Goal: Task Accomplishment & Management: Use online tool/utility

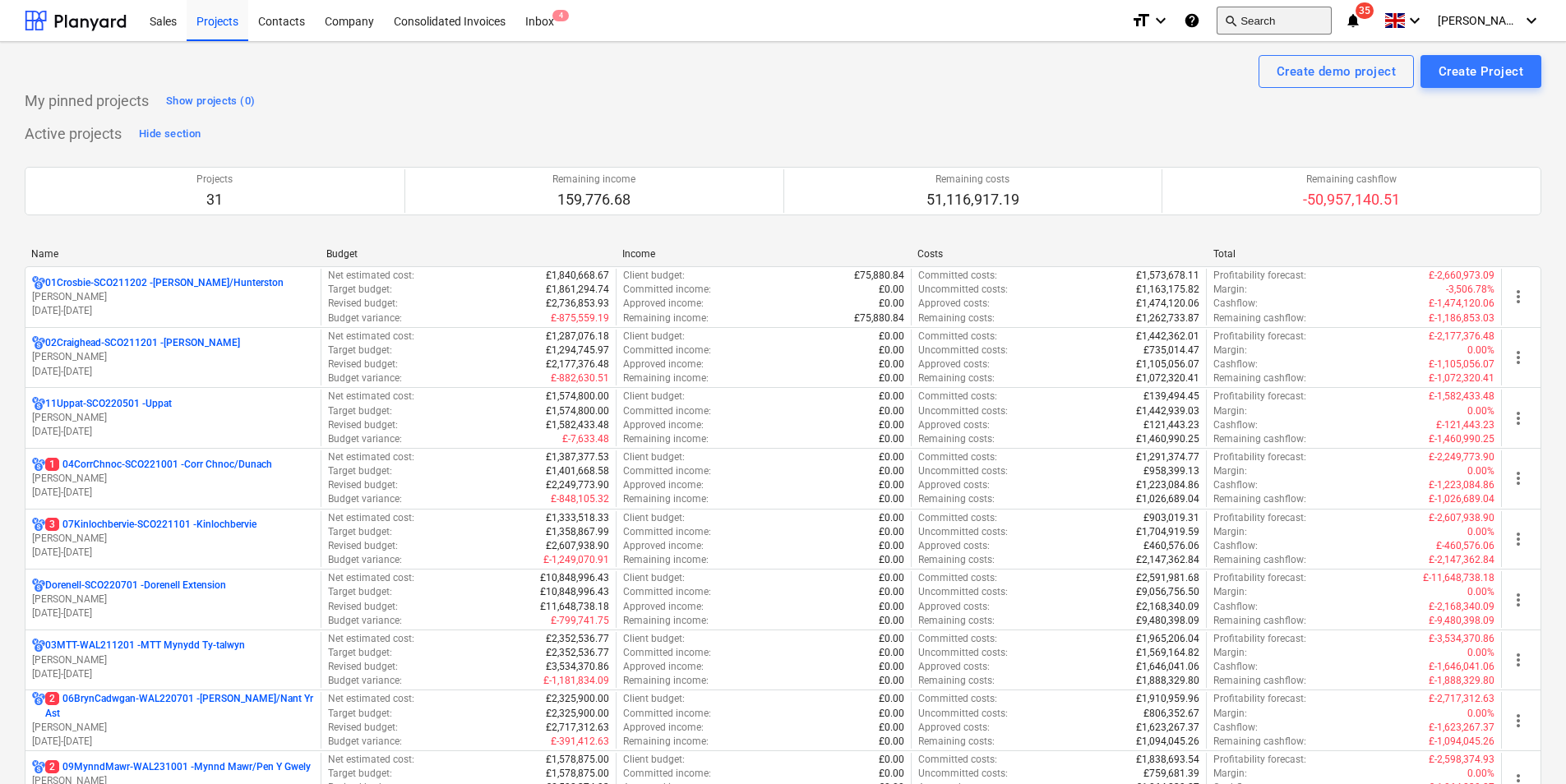
click at [1307, 16] on button "search Search" at bounding box center [1274, 21] width 115 height 28
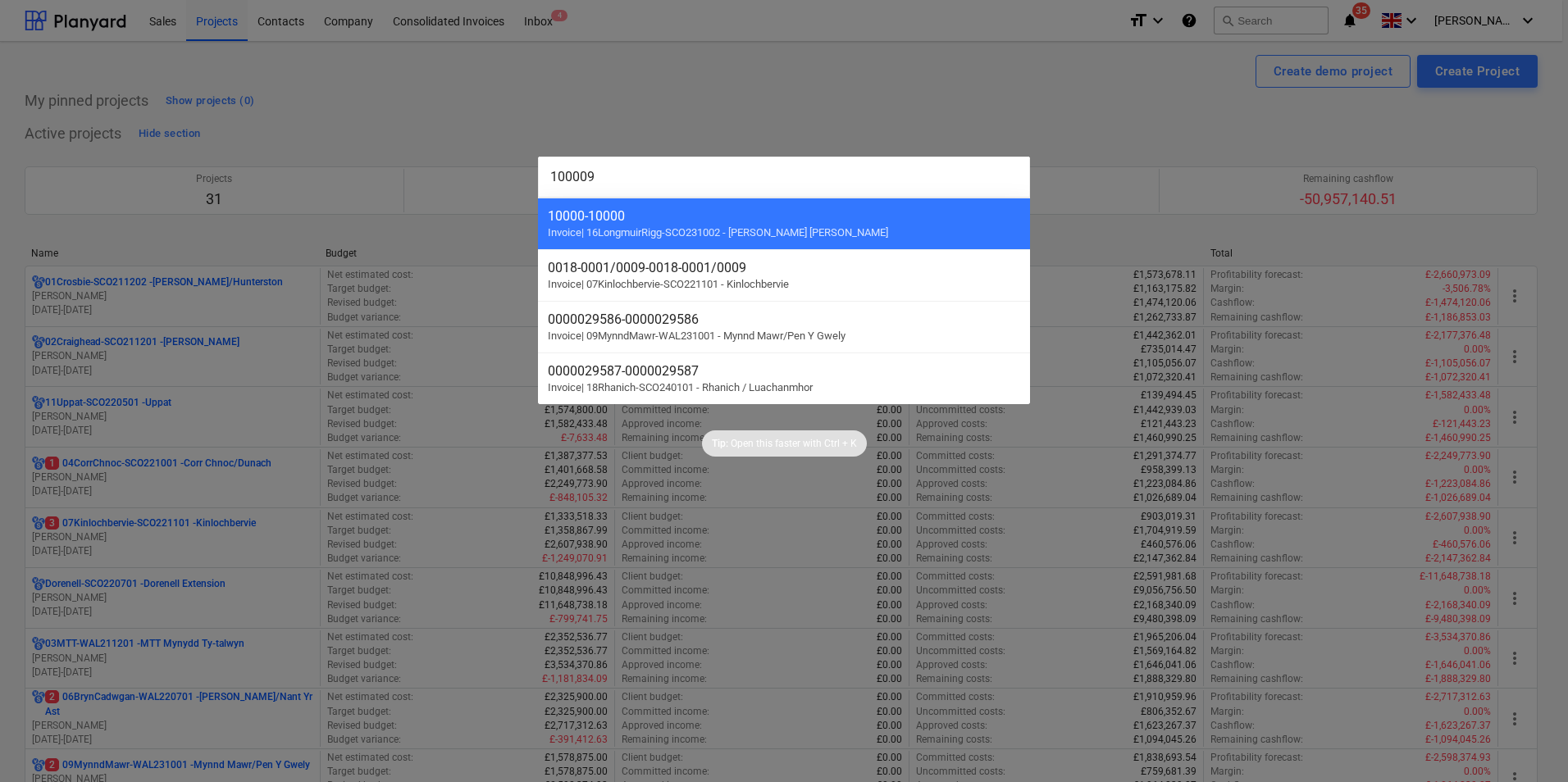
type input "1000090"
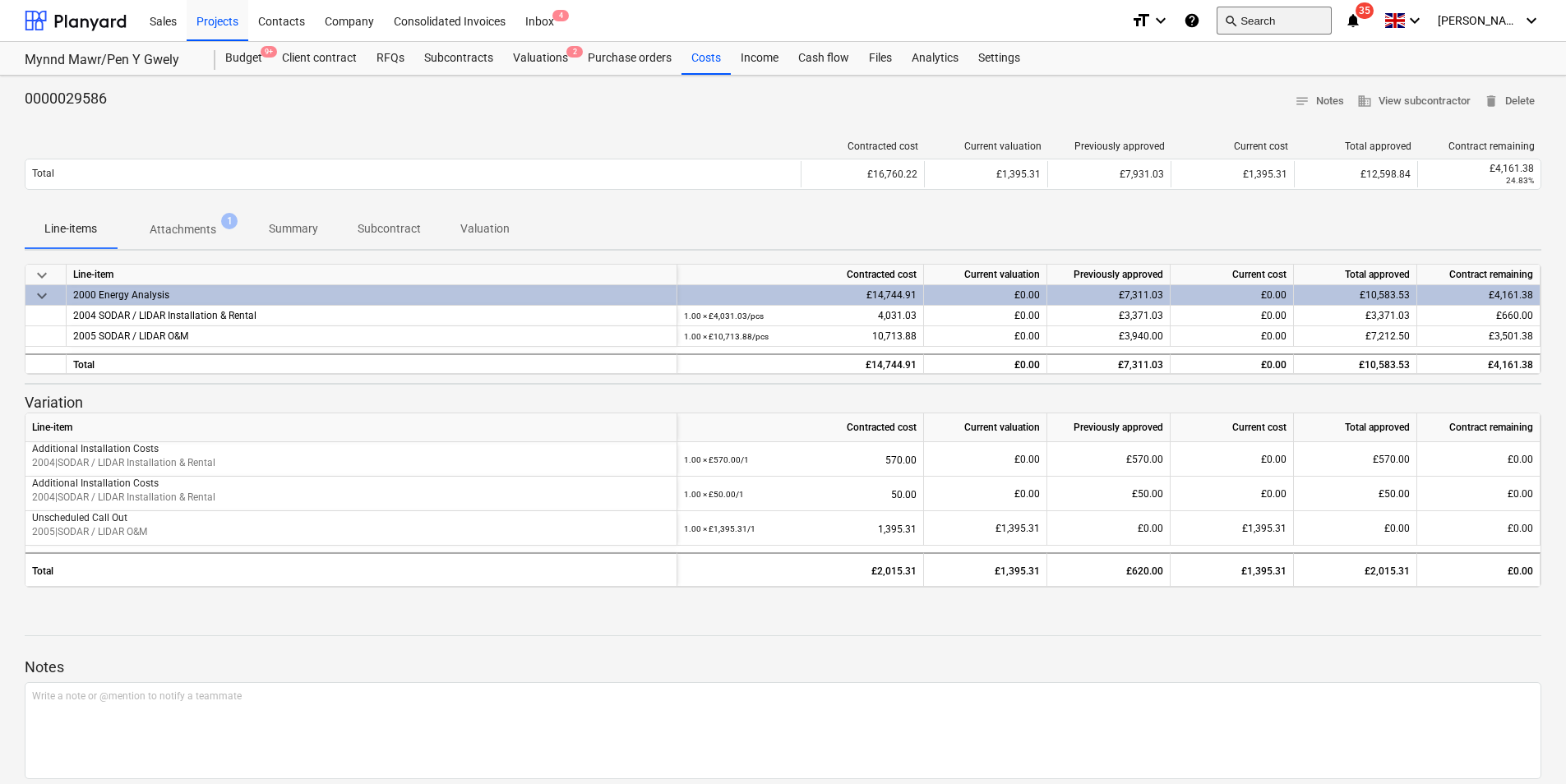
click at [1332, 23] on button "search Search" at bounding box center [1274, 21] width 115 height 28
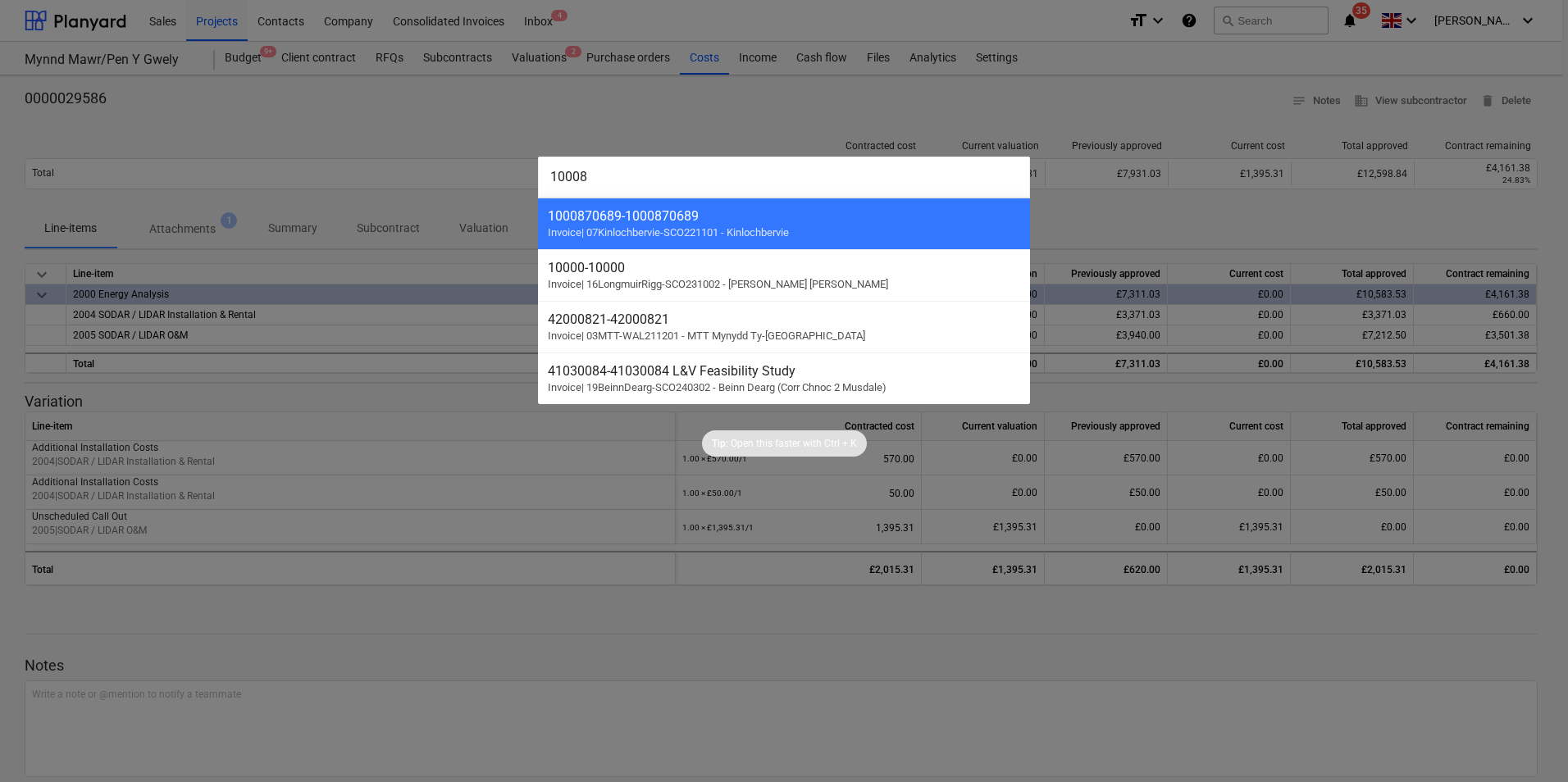
type input "100080"
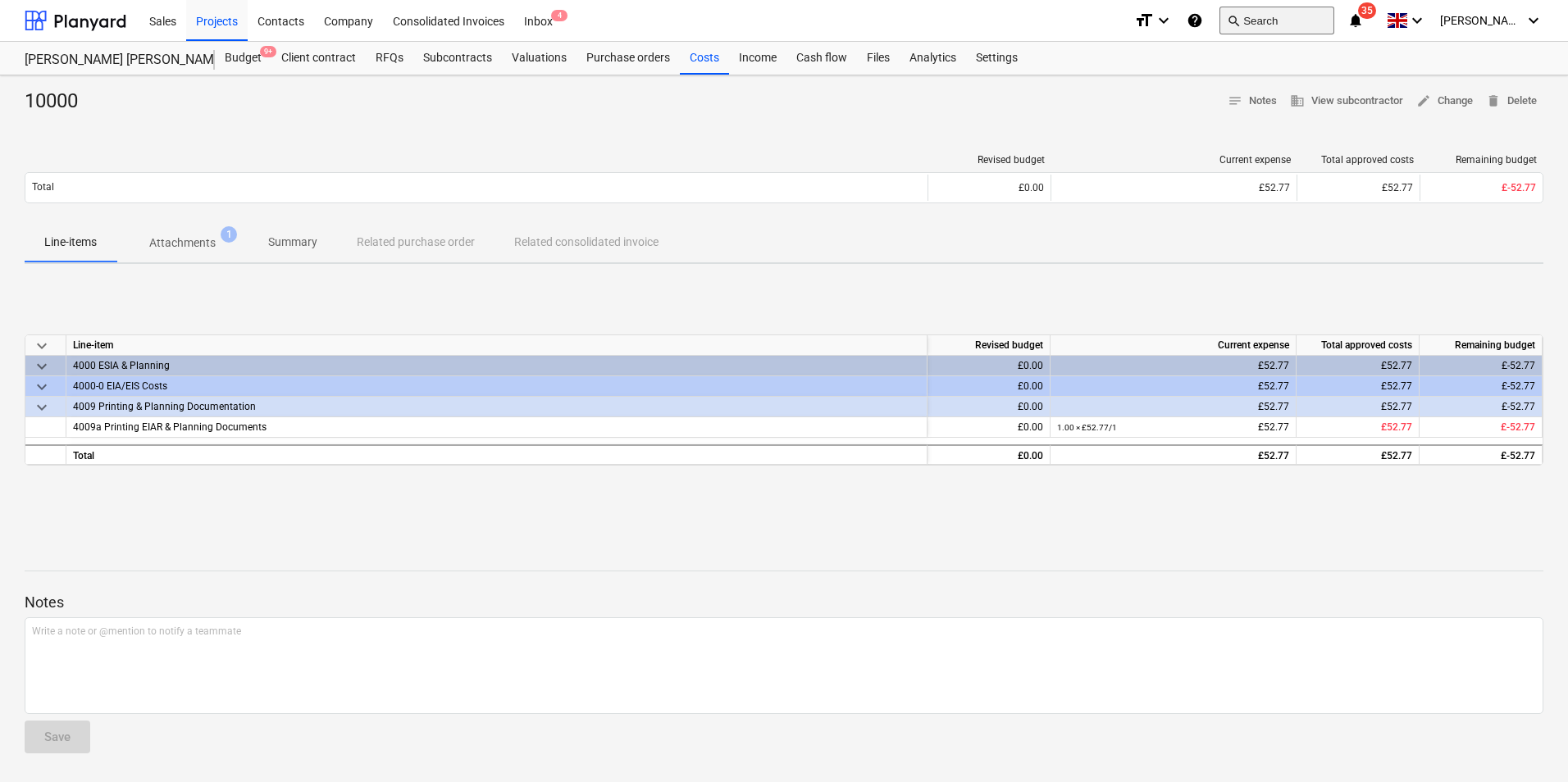
click at [1328, 13] on button "search Search" at bounding box center [1277, 21] width 115 height 28
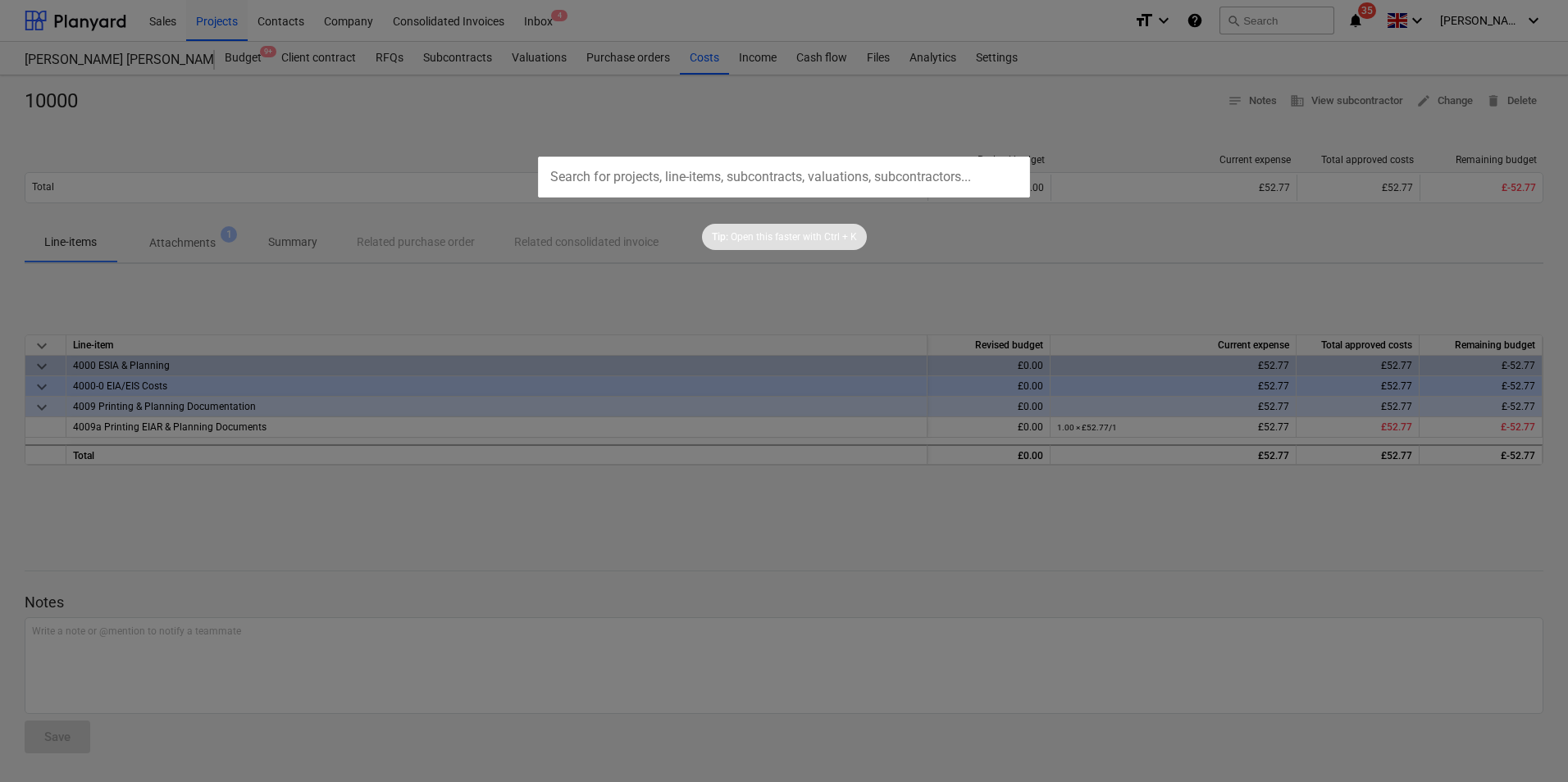
click at [690, 112] on div at bounding box center [784, 391] width 1568 height 782
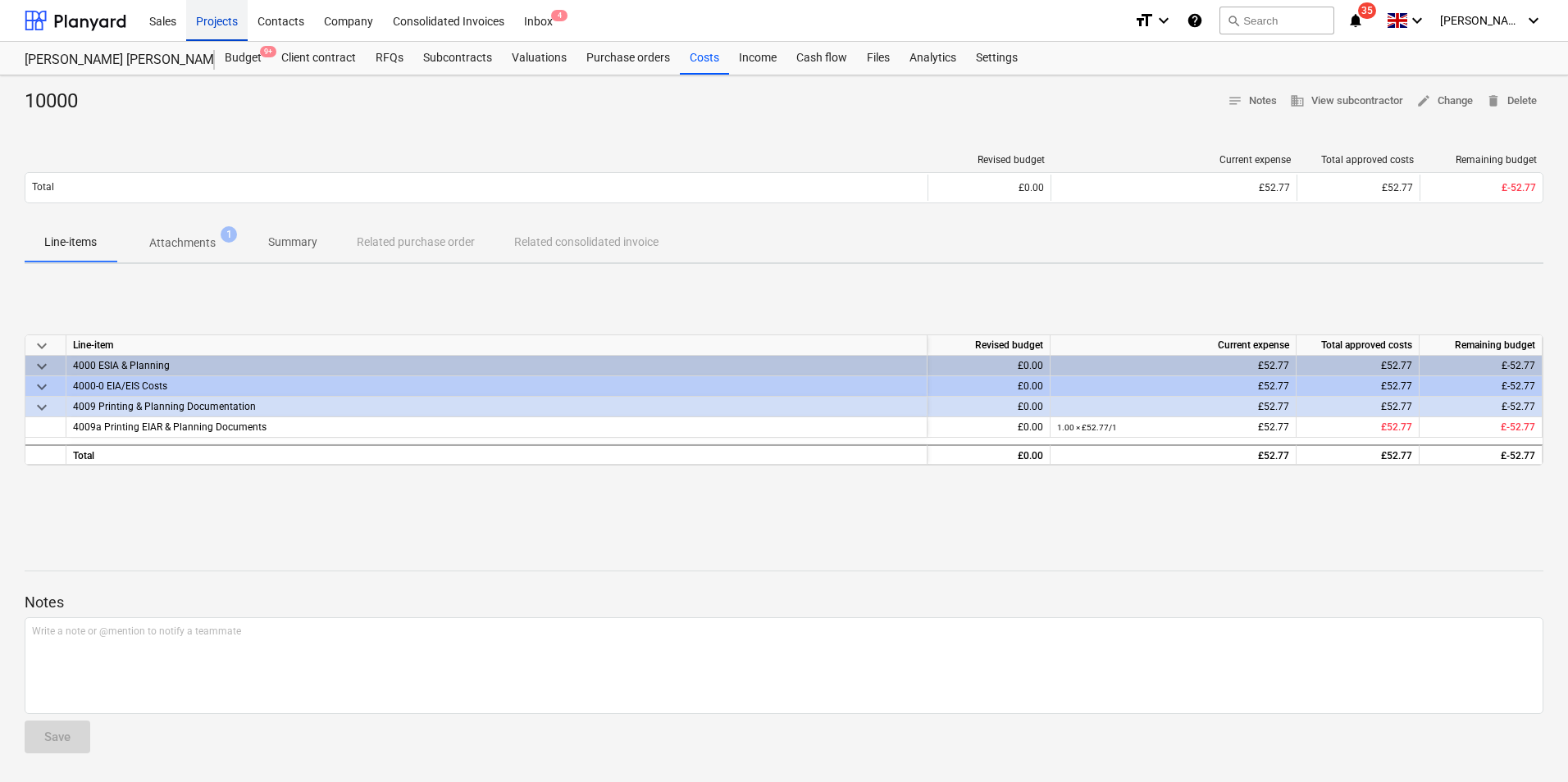
click at [227, 26] on div "Projects" at bounding box center [216, 20] width 62 height 42
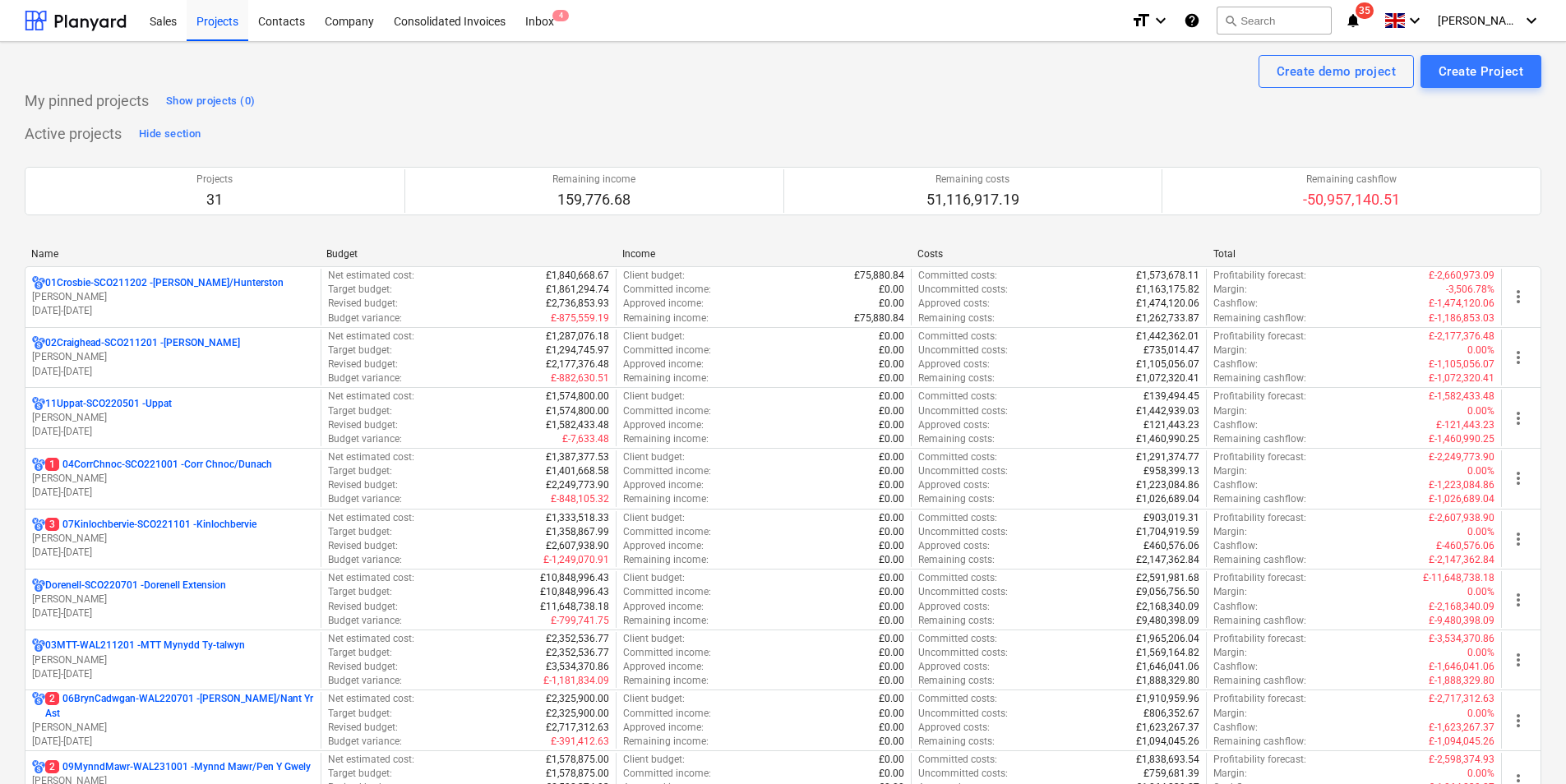
click at [136, 305] on p "[DATE] - [DATE]" at bounding box center [173, 311] width 282 height 14
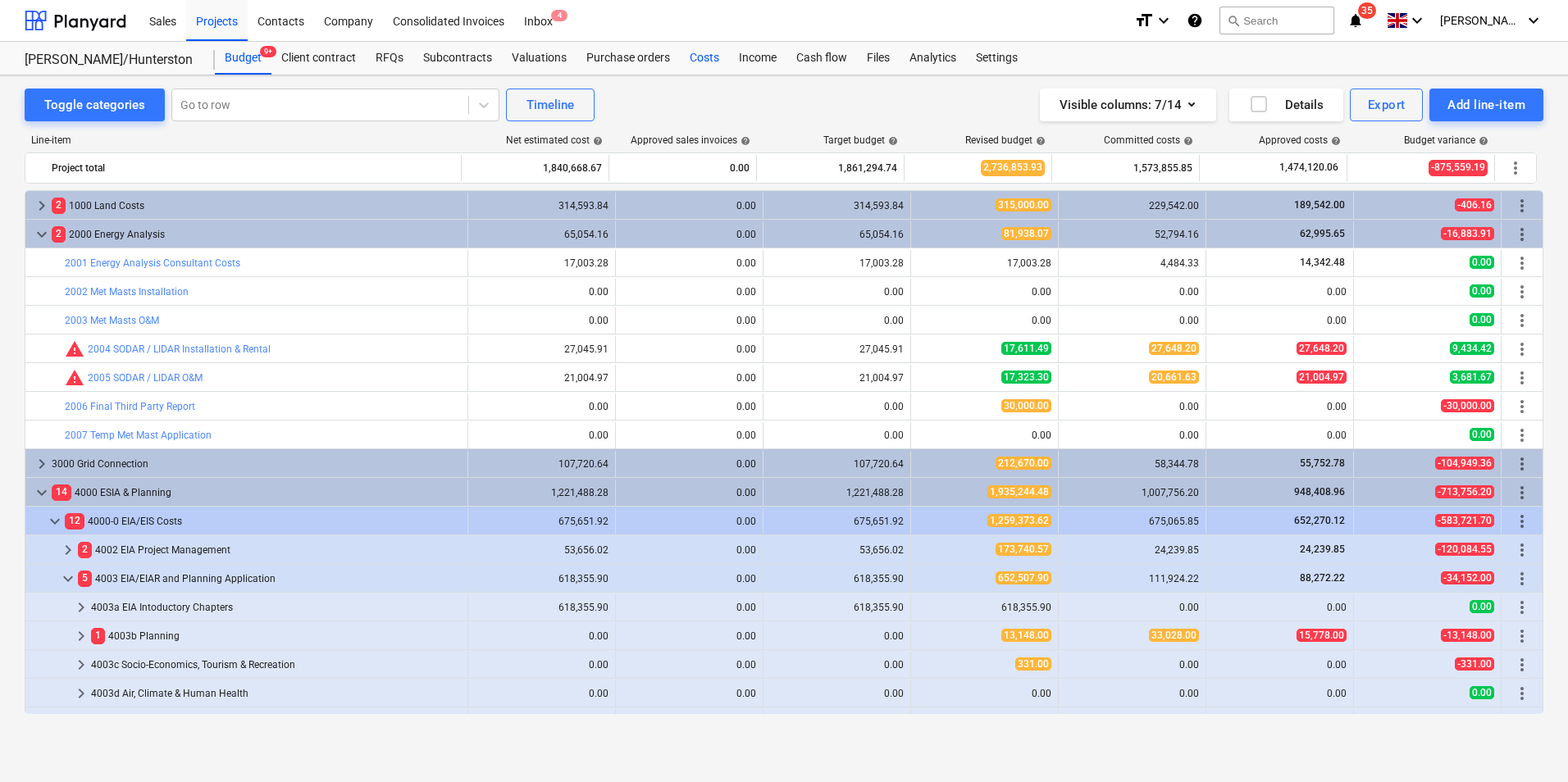
click at [703, 64] on div "Costs" at bounding box center [704, 58] width 49 height 33
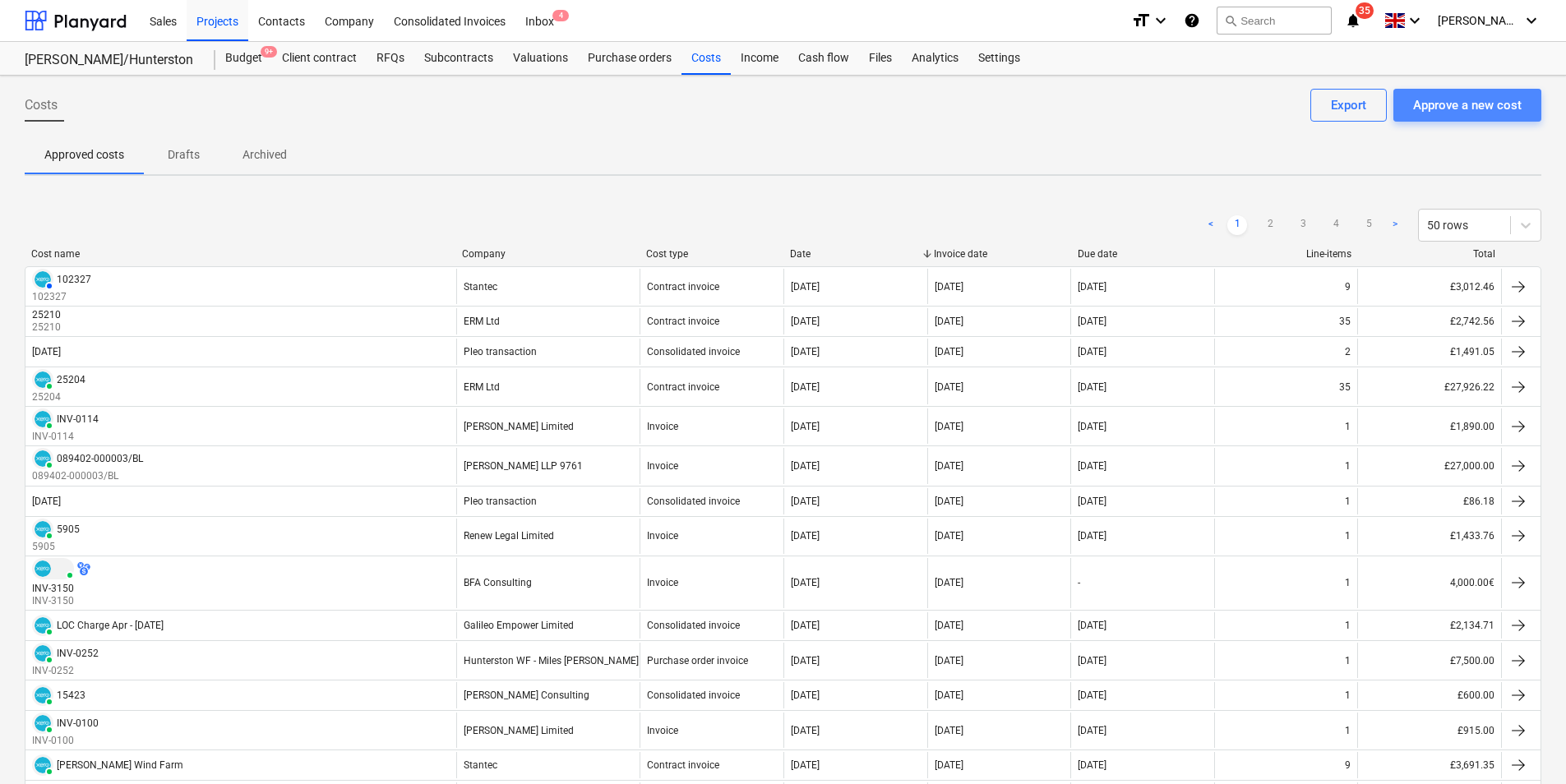
click at [1512, 106] on div "Approve a new cost" at bounding box center [1468, 106] width 109 height 21
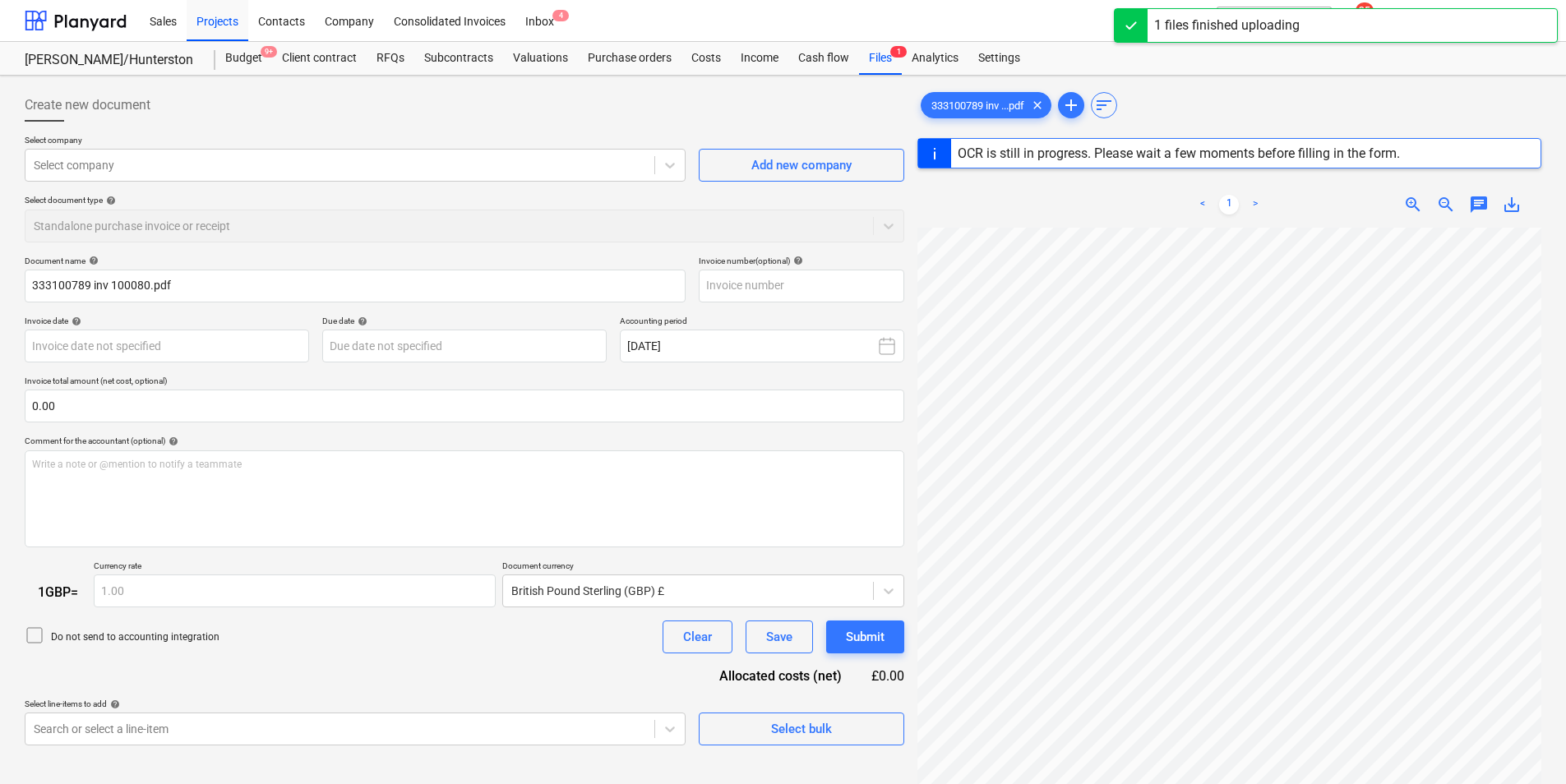
type input "100080"
type input "[DATE]"
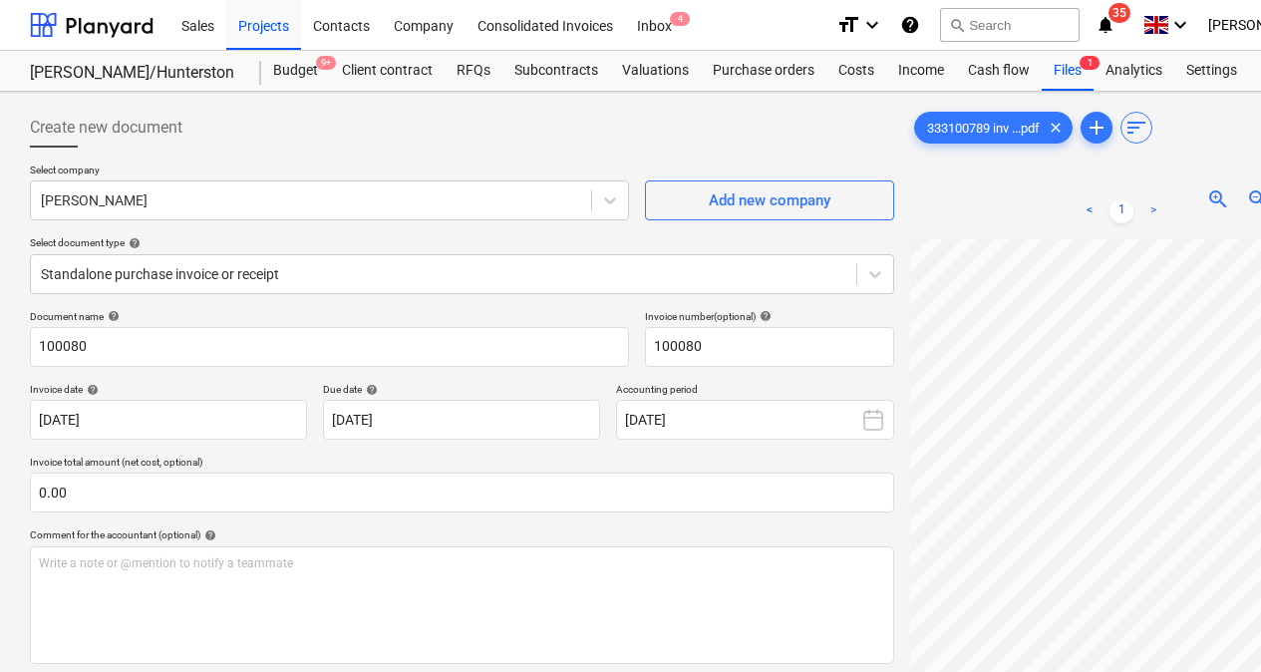
click at [634, 325] on div "Document name help 100080 Invoice number (optional) help 100080" at bounding box center [462, 338] width 864 height 57
